Goal: Task Accomplishment & Management: Use online tool/utility

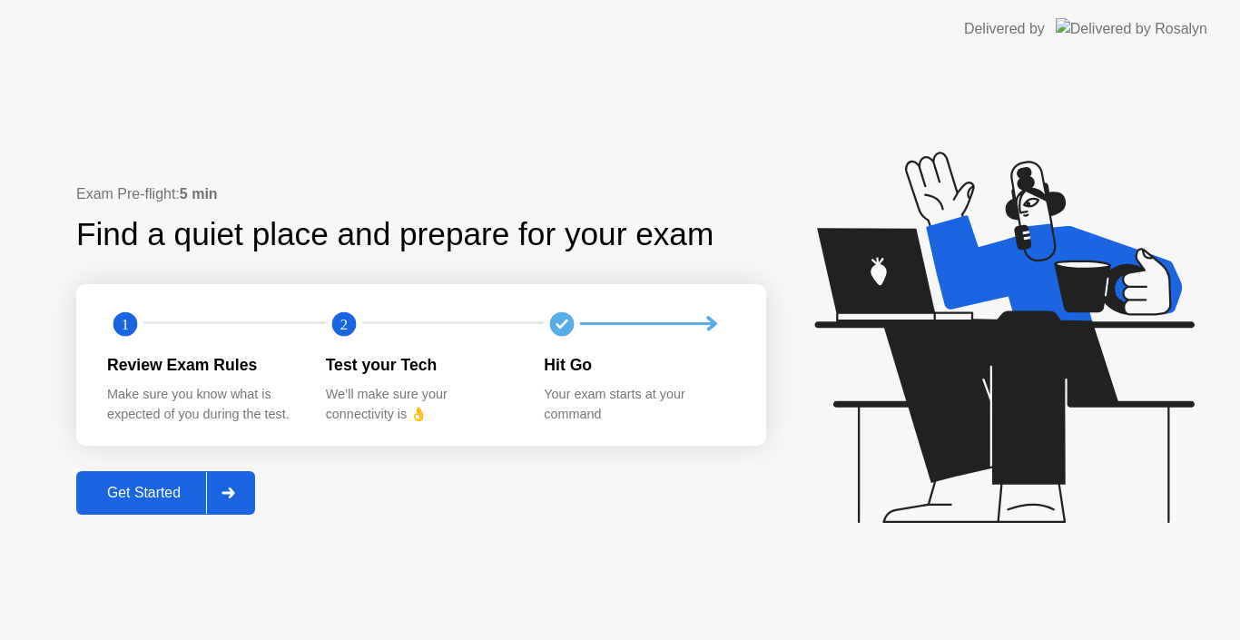
click at [210, 484] on div at bounding box center [228, 493] width 44 height 42
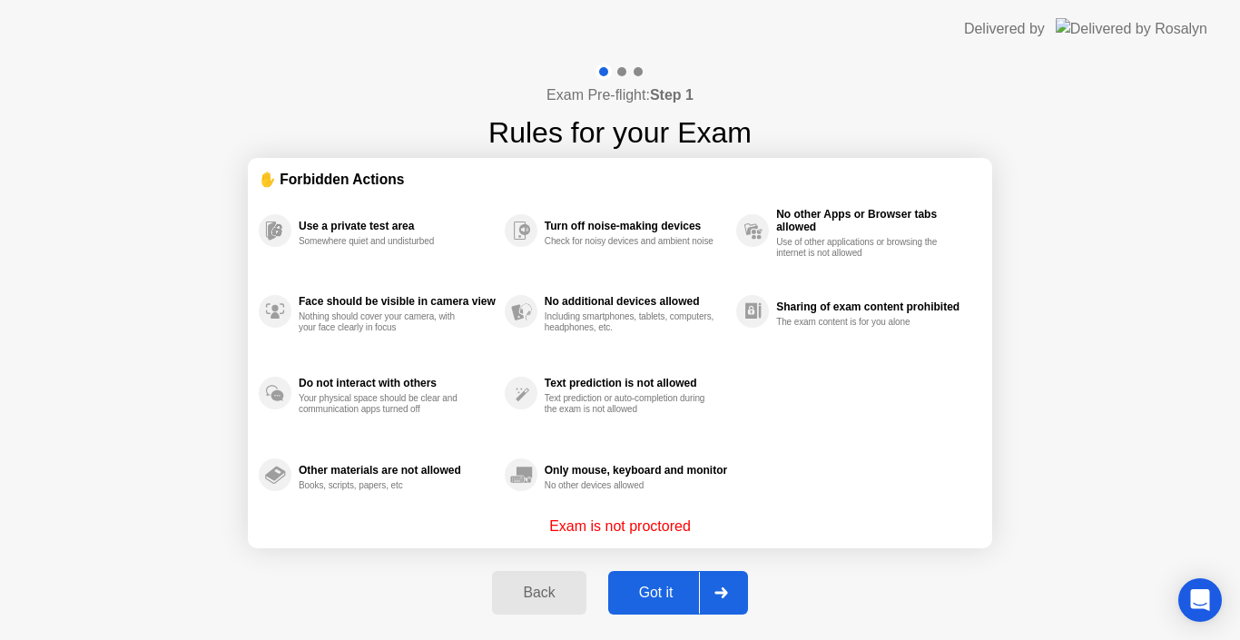
click at [643, 579] on button "Got it" at bounding box center [678, 593] width 140 height 44
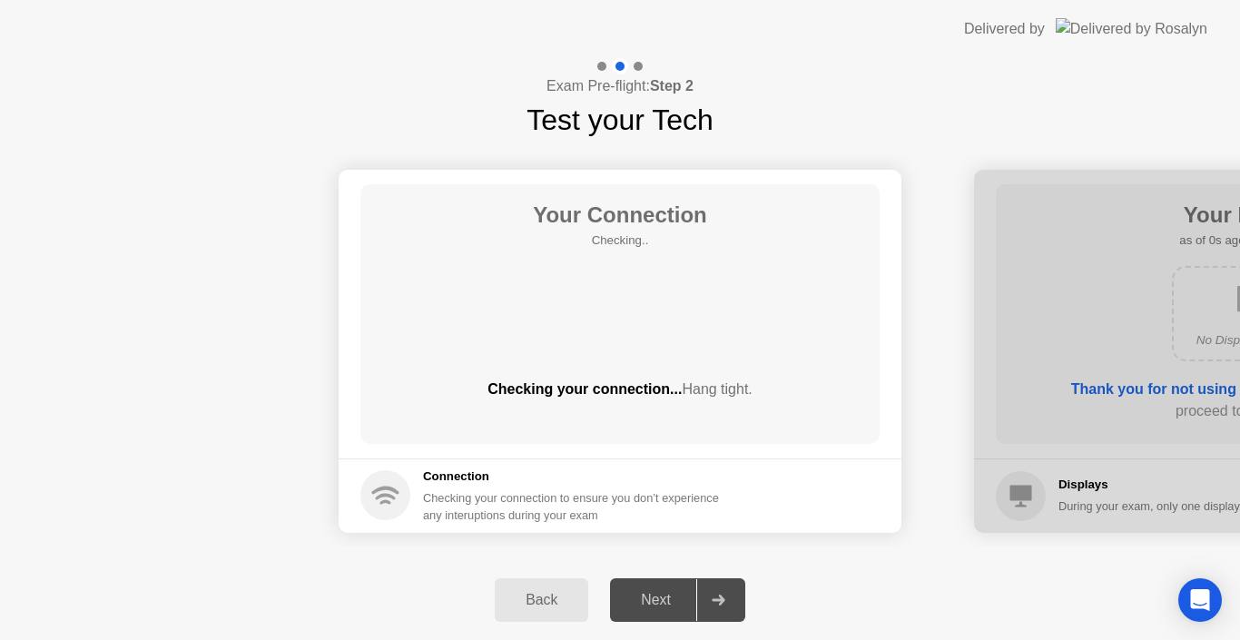
click at [671, 602] on div "Next" at bounding box center [655, 600] width 81 height 16
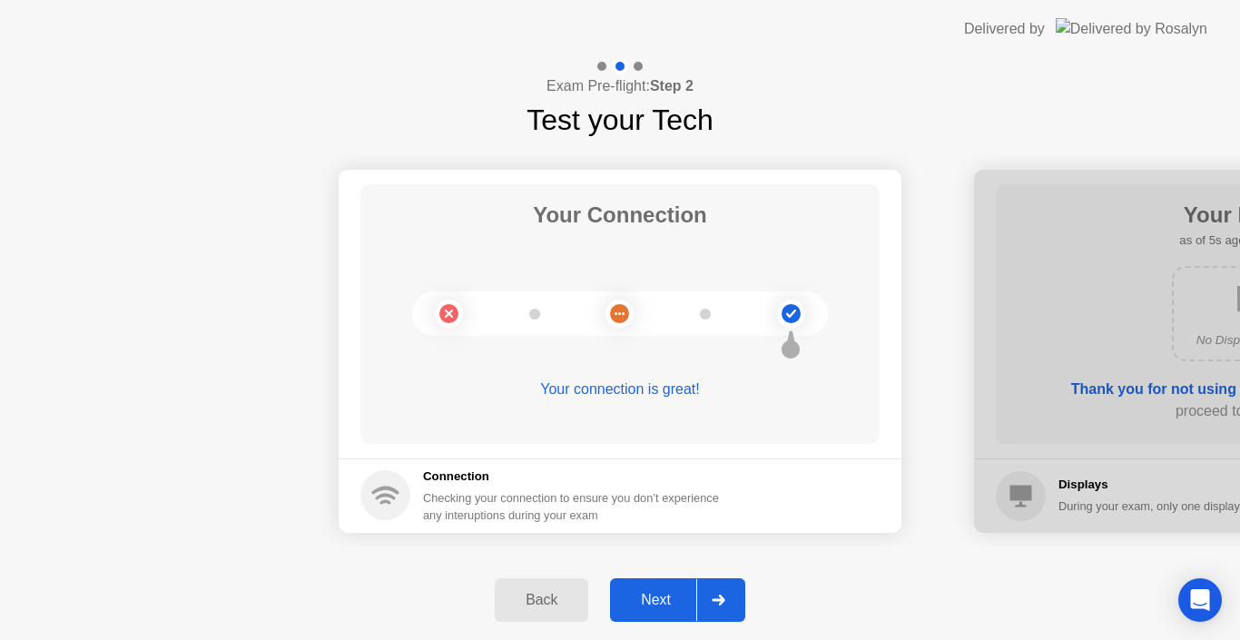
click at [672, 606] on div "Next" at bounding box center [655, 600] width 81 height 16
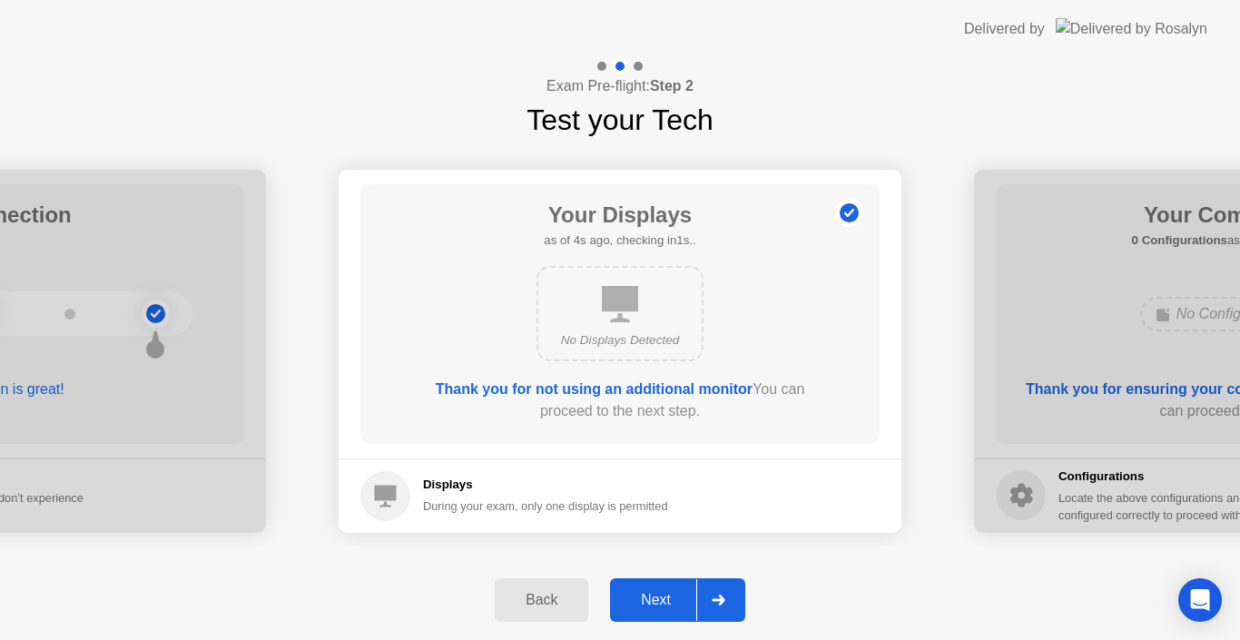
click at [656, 601] on div "Next" at bounding box center [655, 600] width 81 height 16
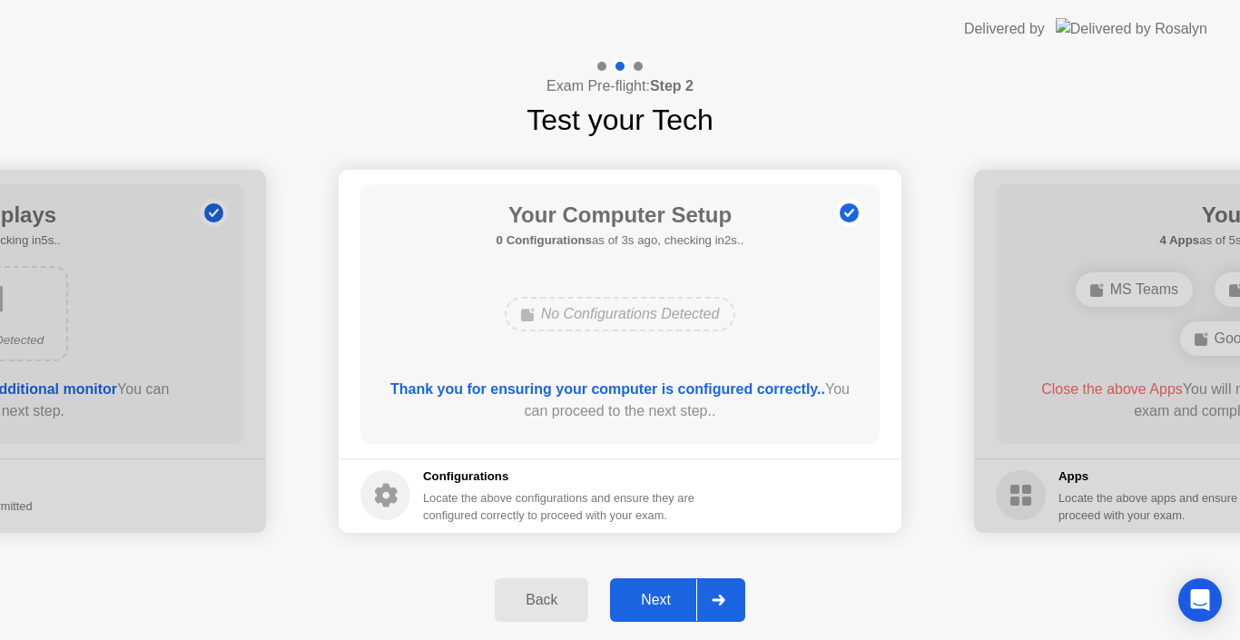
click at [635, 603] on div "Next" at bounding box center [655, 600] width 81 height 16
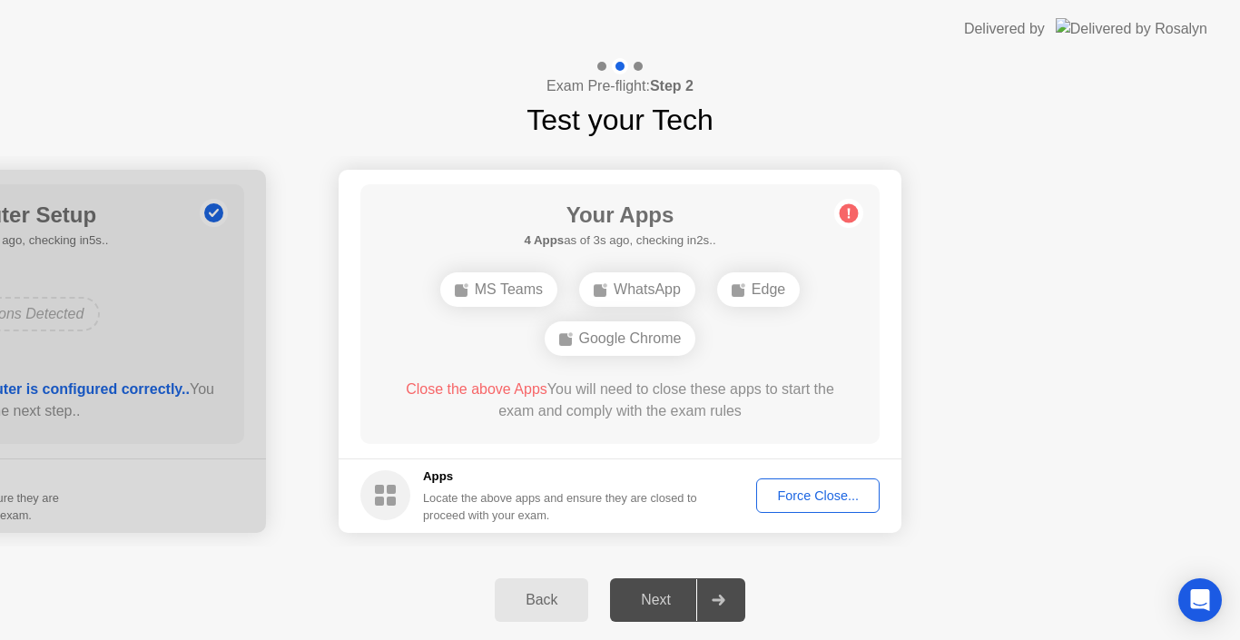
click at [846, 496] on div "Force Close..." at bounding box center [818, 495] width 111 height 15
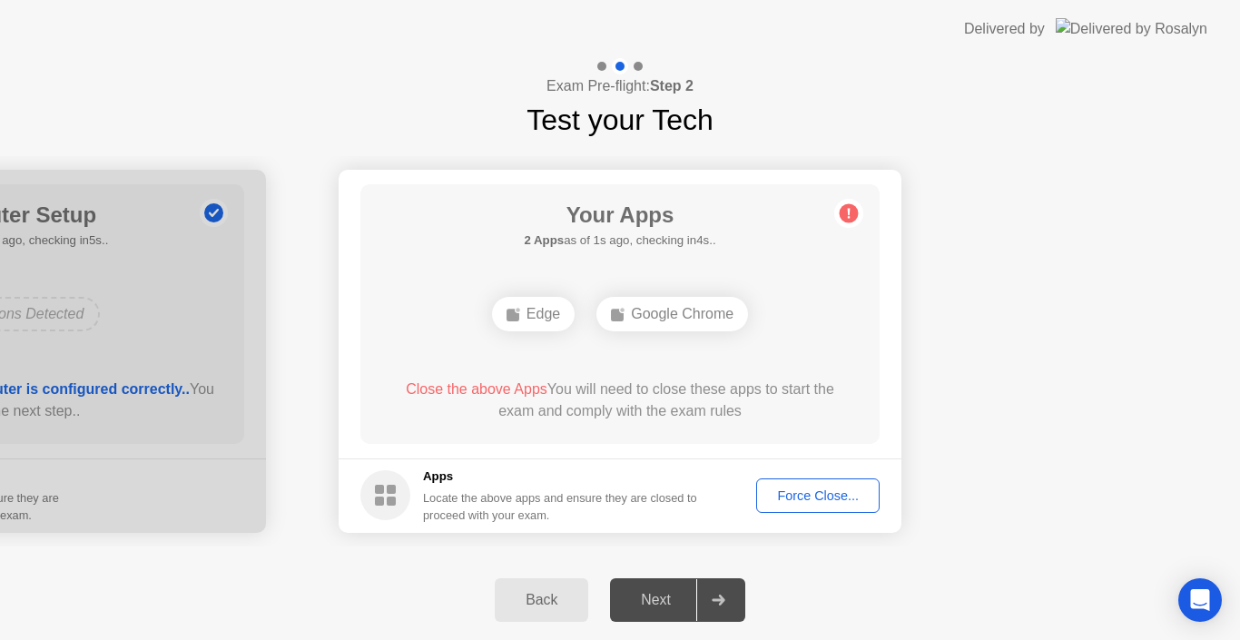
click at [796, 496] on div "Force Close..." at bounding box center [818, 495] width 111 height 15
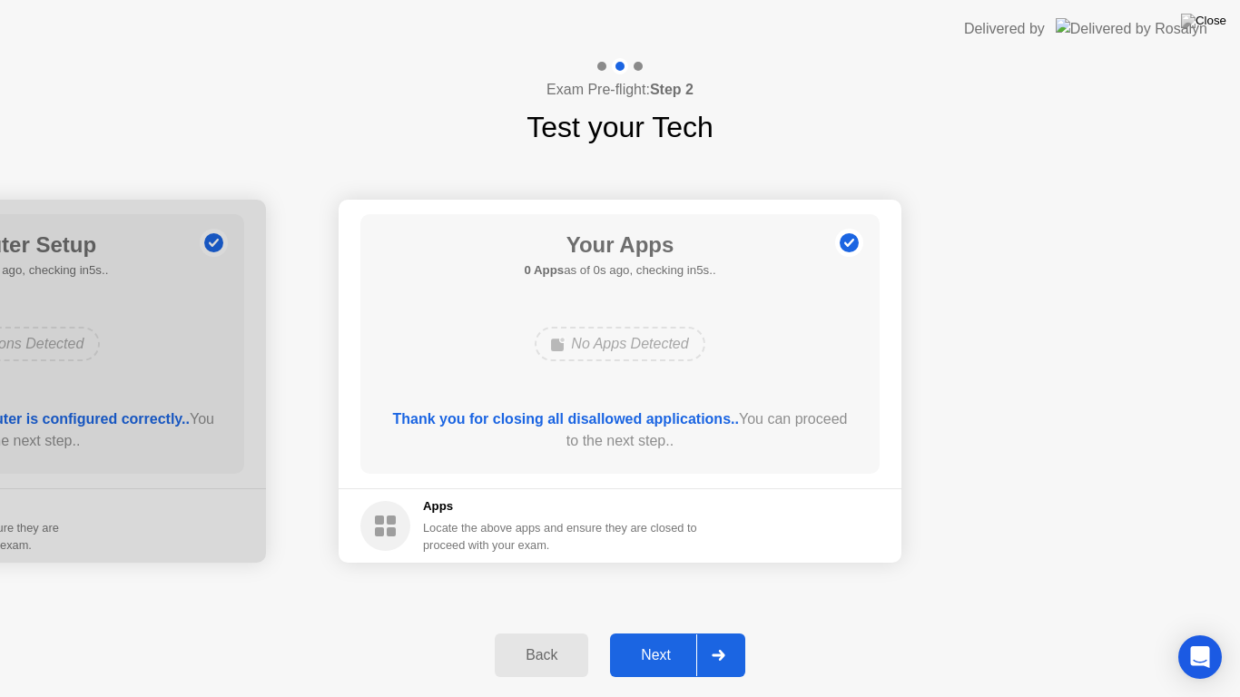
click at [645, 639] on div "Next" at bounding box center [655, 655] width 81 height 16
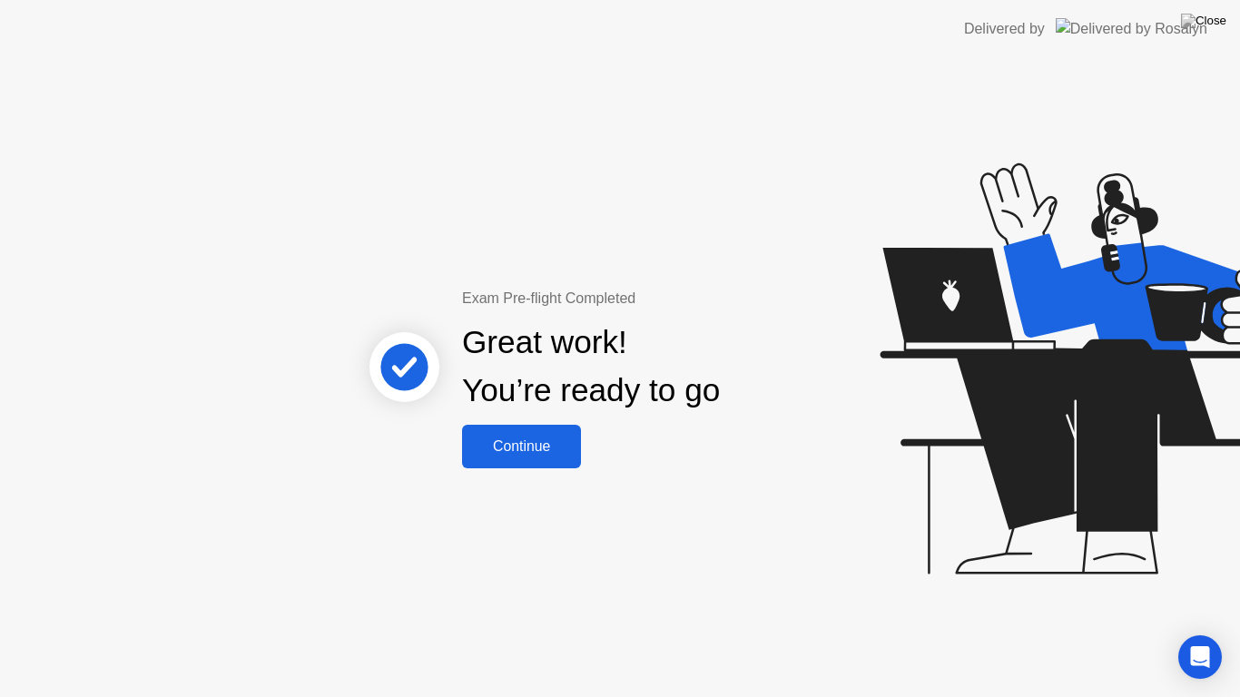
click at [488, 433] on button "Continue" at bounding box center [521, 447] width 119 height 44
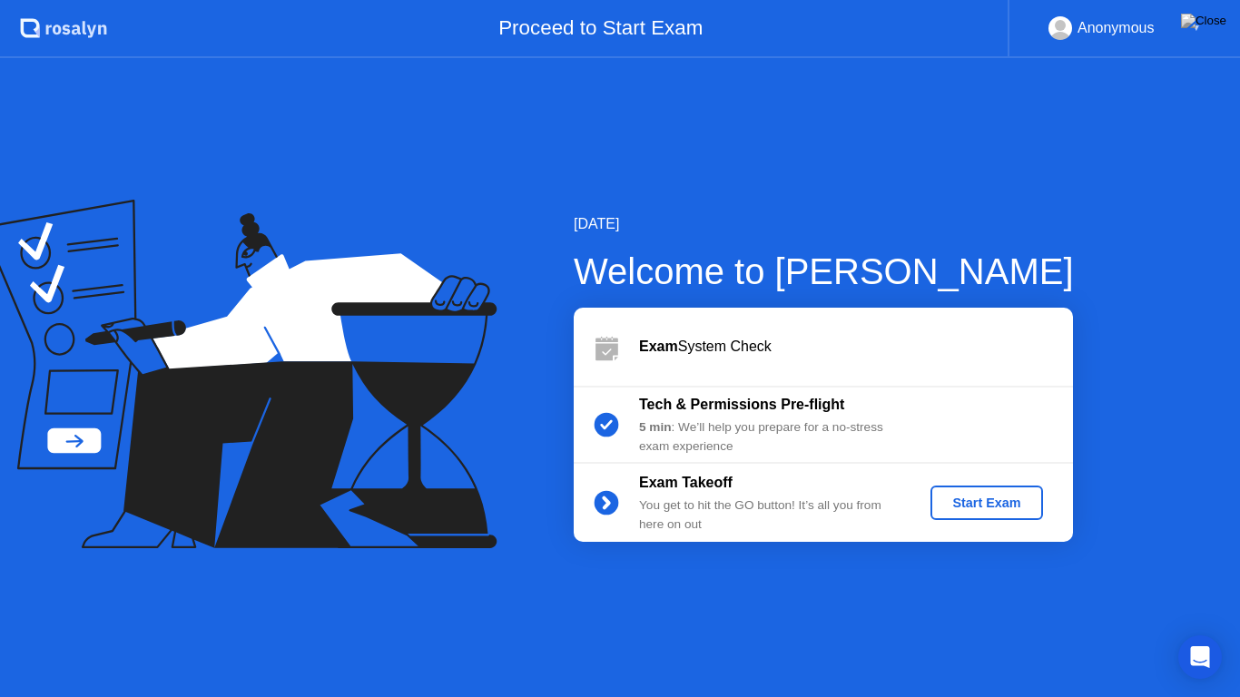
click at [964, 501] on div "Start Exam" at bounding box center [986, 503] width 97 height 15
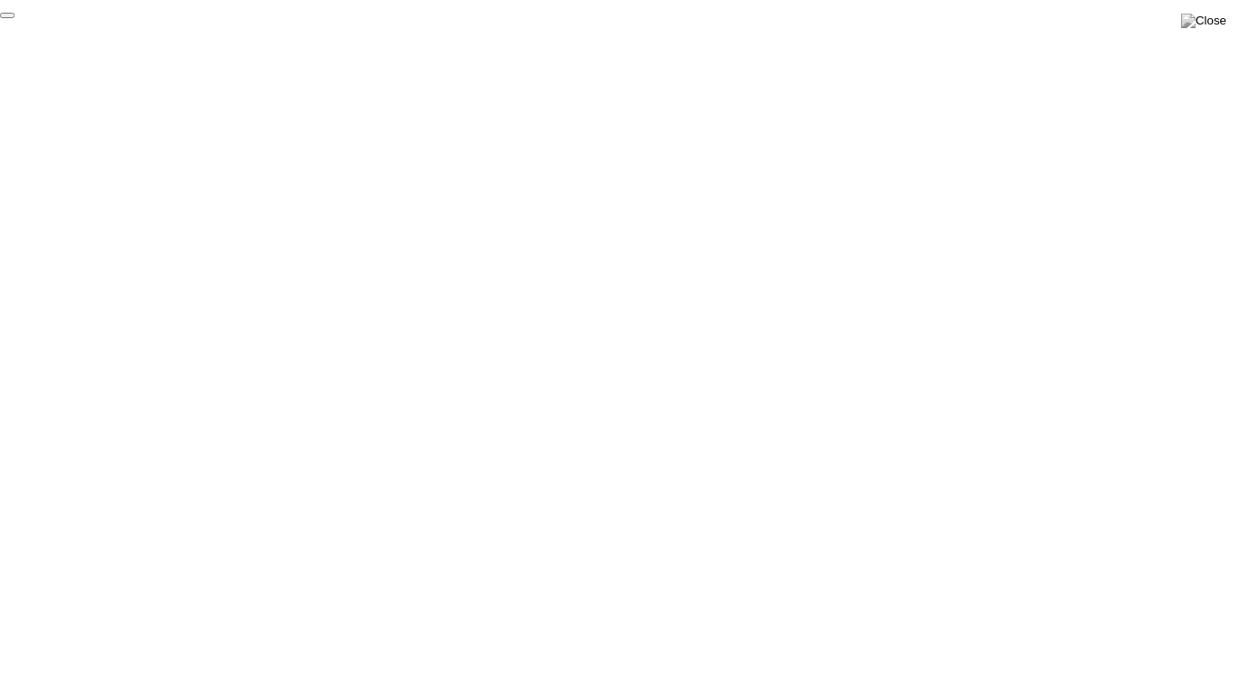
click div "End Proctoring Session"
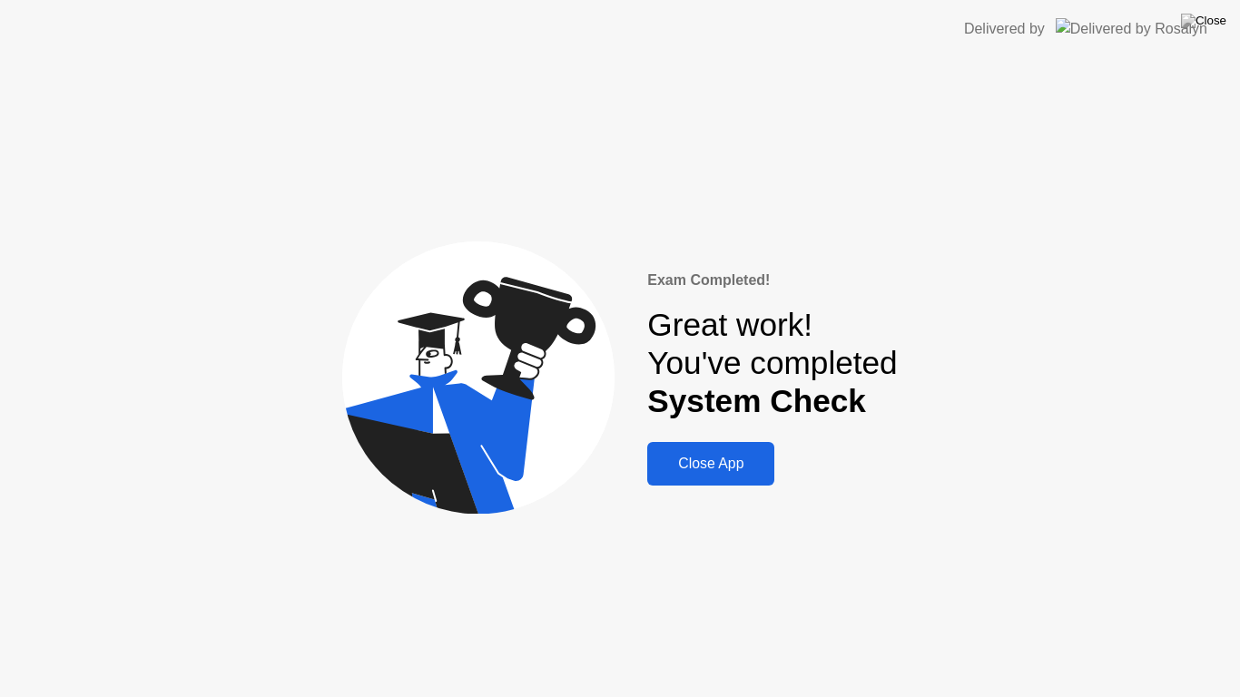
click at [697, 467] on div "Close App" at bounding box center [711, 464] width 116 height 16
